Goal: Task Accomplishment & Management: Complete application form

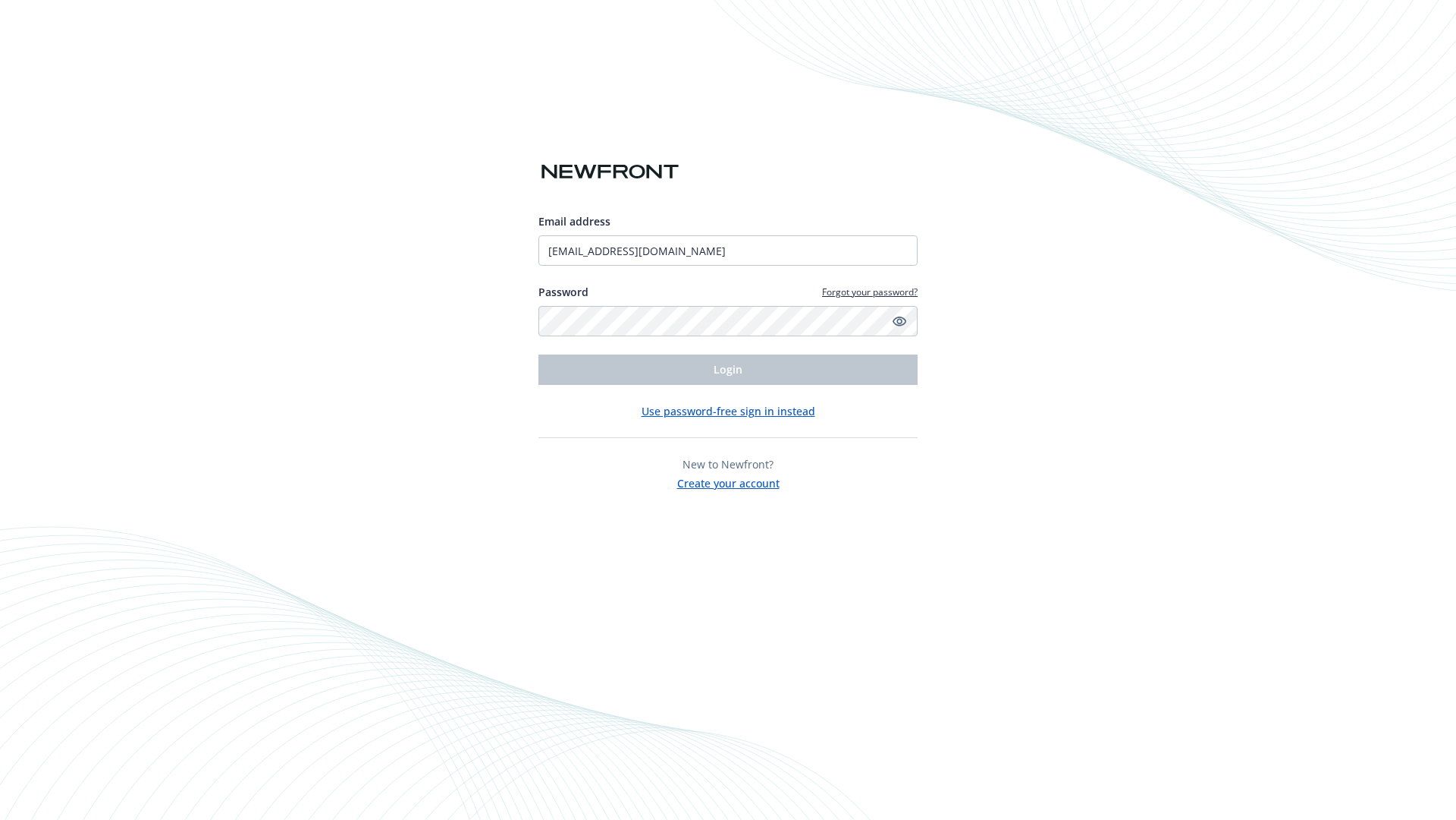
click at [728, 370] on span "Login" at bounding box center [728, 369] width 29 height 14
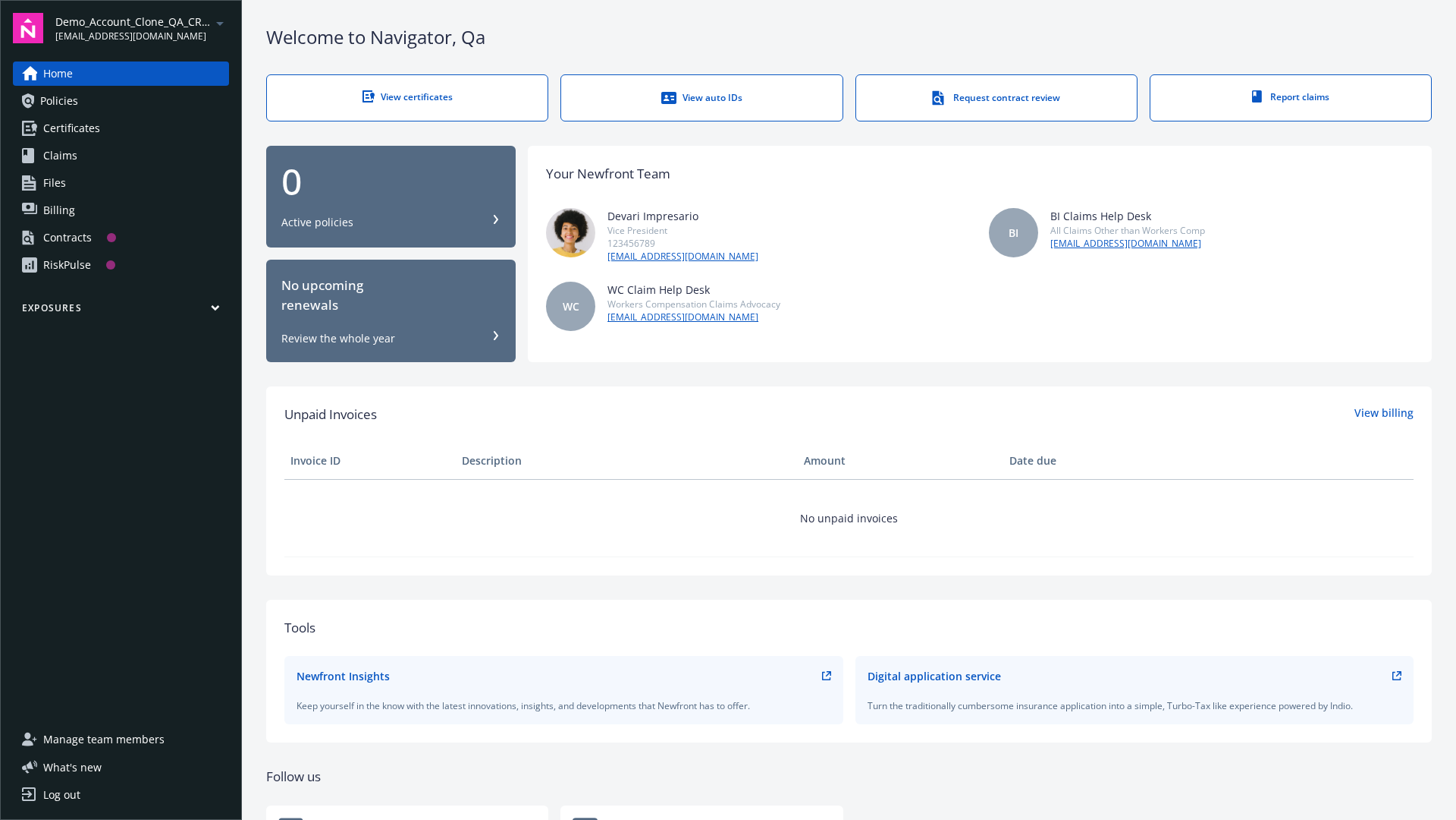
click at [142, 28] on span "Demo_Account_Clone_QA_CR_Tests_Prospect" at bounding box center [133, 21] width 155 height 16
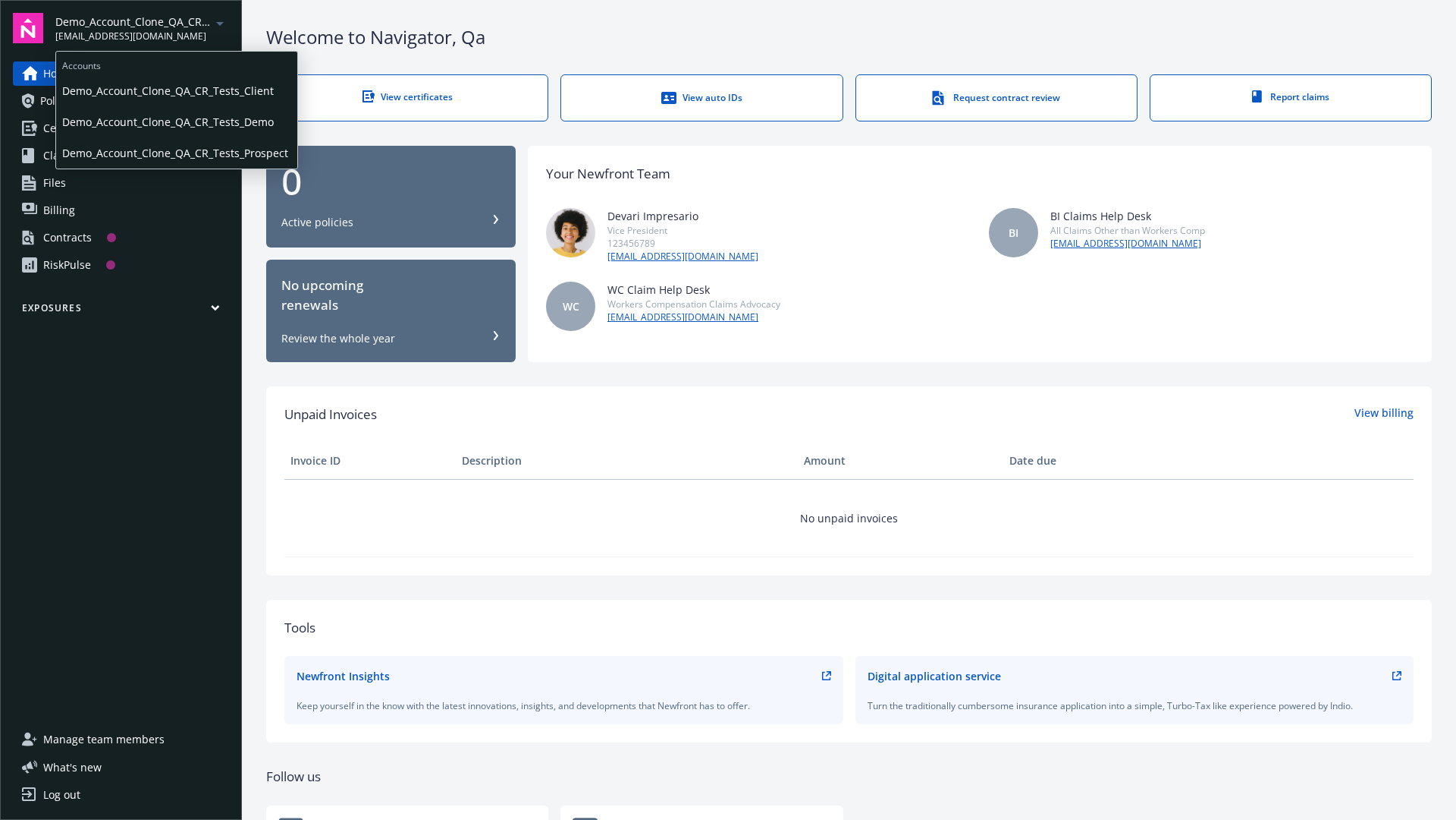
click at [176, 90] on span "Demo_Account_Clone_QA_CR_Tests_Client" at bounding box center [177, 90] width 229 height 31
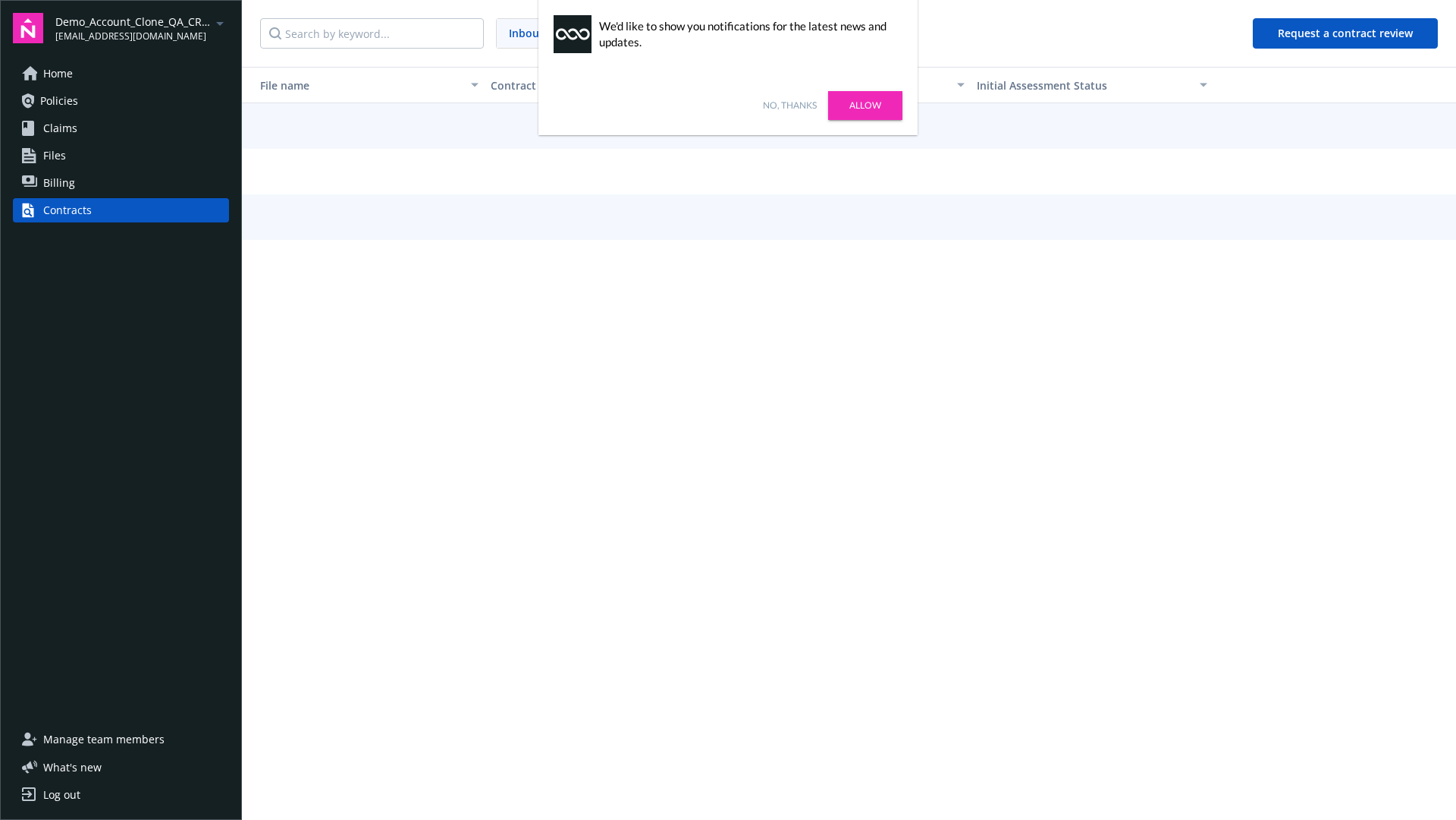
click at [790, 106] on link "No, thanks" at bounding box center [790, 106] width 54 height 13
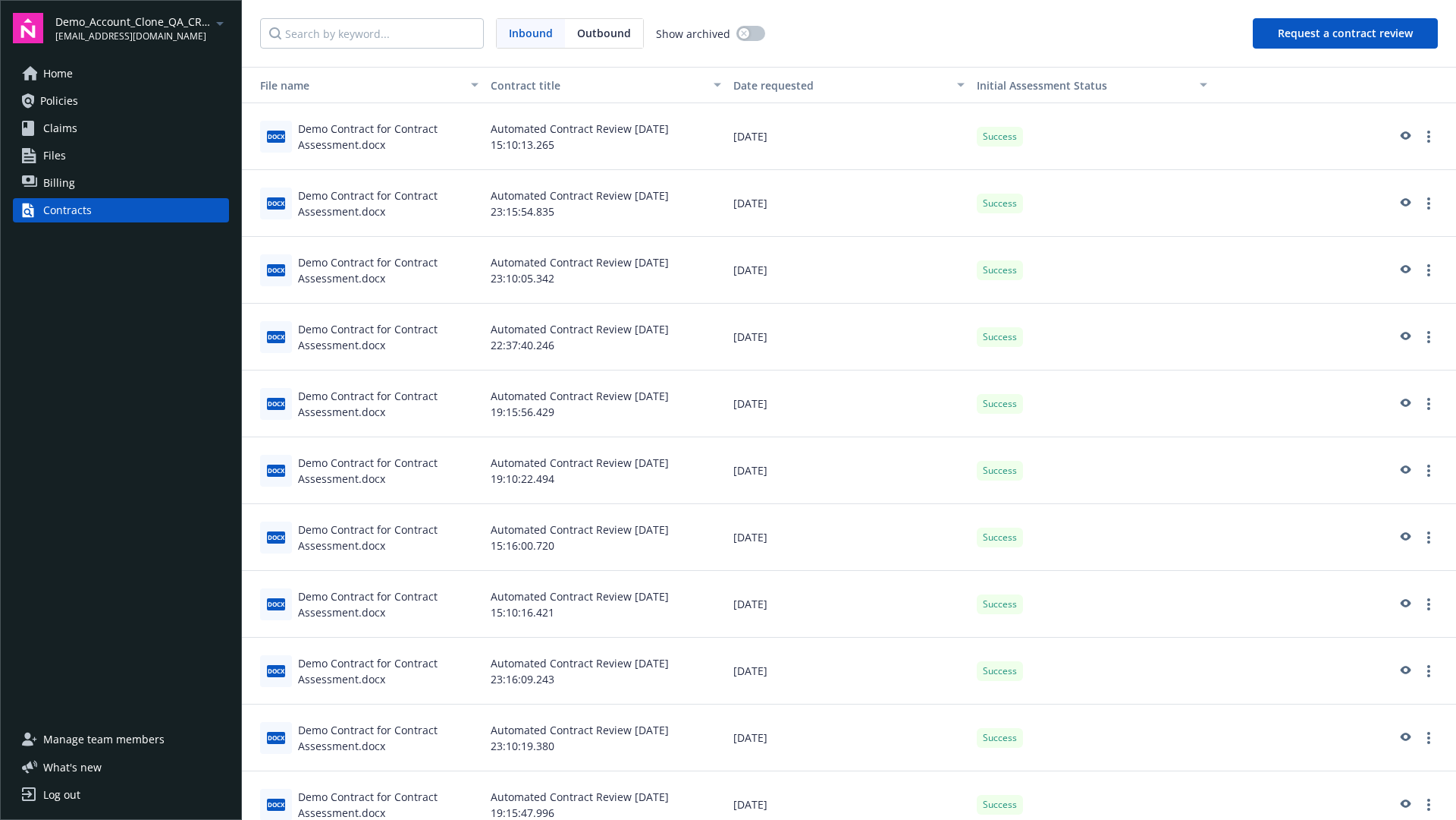
click at [1347, 34] on button "Request a contract review" at bounding box center [1346, 34] width 185 height 31
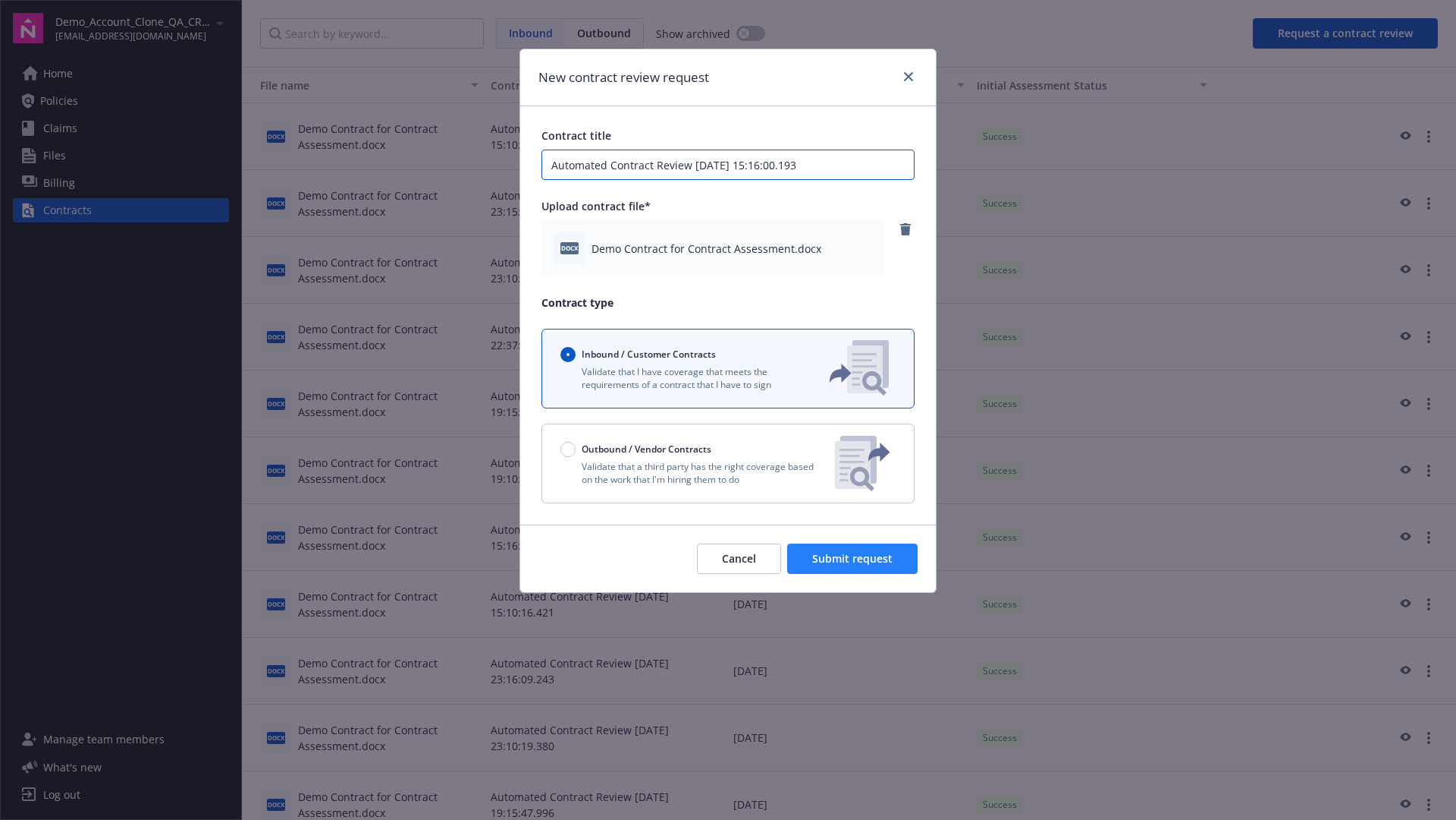
type input "Automated Contract Review 10-13-2025 15:16:00.193"
click at [853, 559] on span "Submit request" at bounding box center [852, 558] width 81 height 14
